Goal: Obtain resource: Obtain resource

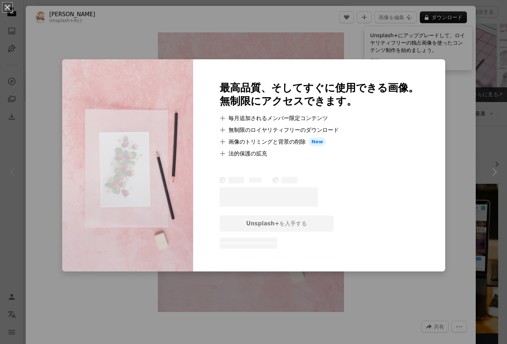
scroll to position [174, 0]
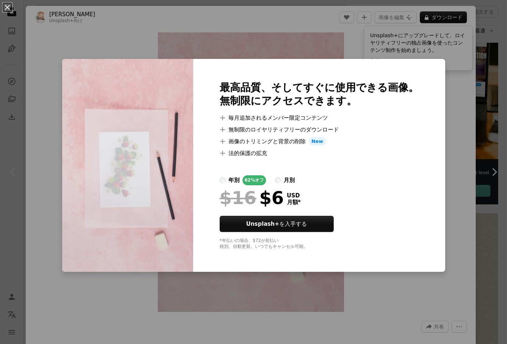
click at [480, 128] on div "An X shape 最高品質、そしてすぐに使用できる画像。 無制限にアクセスできます。 A plus sign 毎月追加されるメンバー限定コンテンツ A p…" at bounding box center [253, 172] width 507 height 344
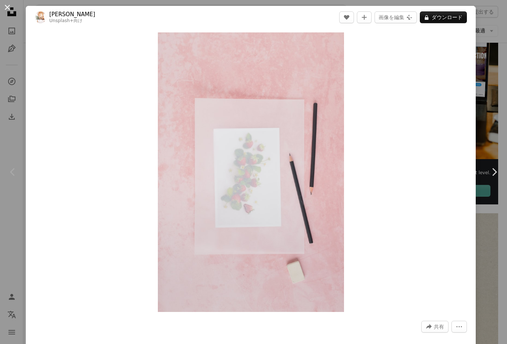
click at [7, 6] on button "An X shape" at bounding box center [7, 7] width 9 height 9
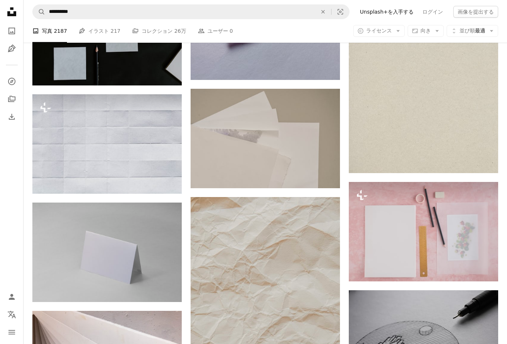
scroll to position [503, 0]
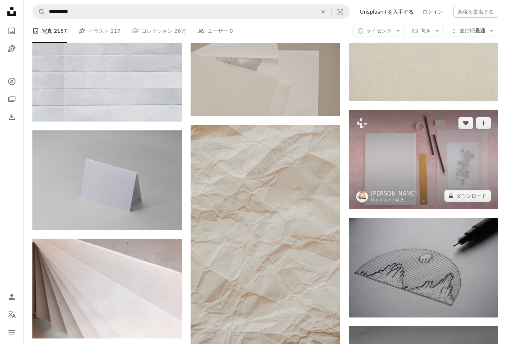
click at [402, 169] on img at bounding box center [423, 159] width 149 height 99
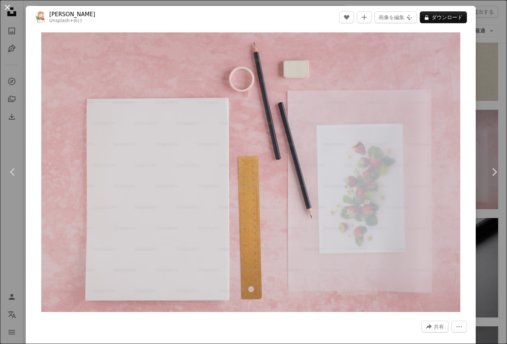
click at [5, 7] on button "An X shape" at bounding box center [7, 7] width 9 height 9
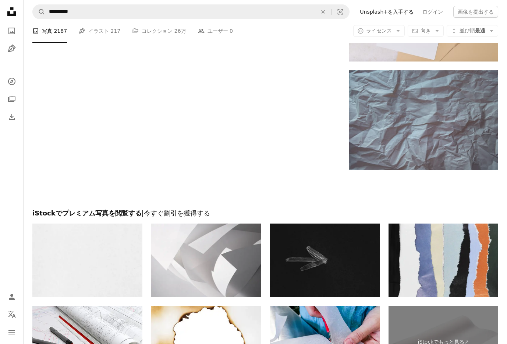
scroll to position [1361, 0]
